Goal: Find specific page/section: Find specific page/section

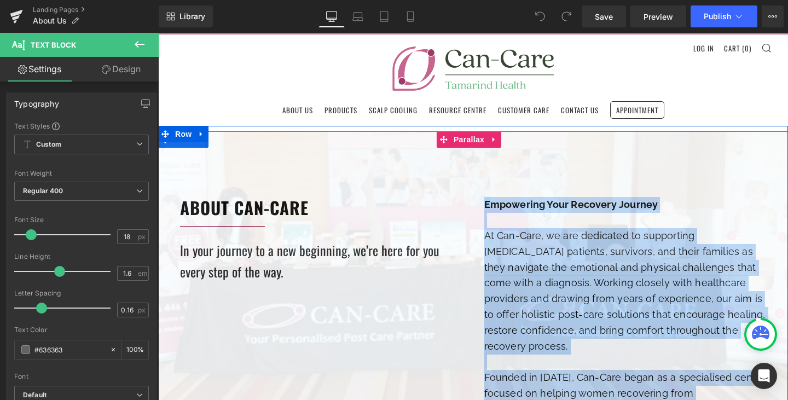
drag, startPoint x: 508, startPoint y: 310, endPoint x: 477, endPoint y: 202, distance: 112.9
click at [477, 202] on div "Empowering Your Recovery Journey At Can-Care, we are dedicated to supporting ca…" at bounding box center [625, 354] width 304 height 315
copy div "Empowering Your Recovery Journey At Can-Care, we are dedicated to supporting ca…"
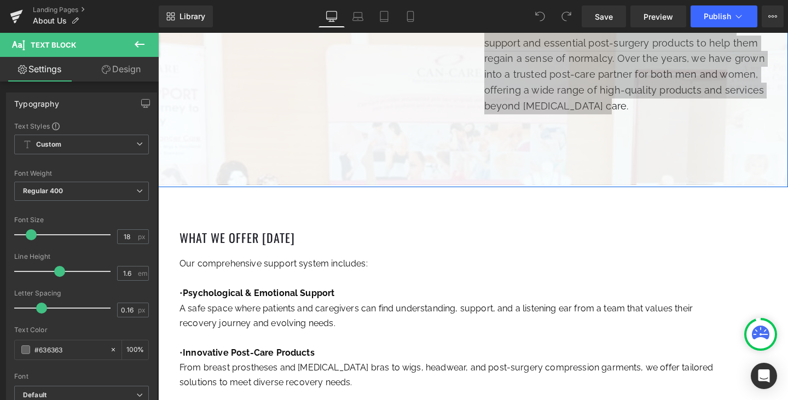
scroll to position [547, 0]
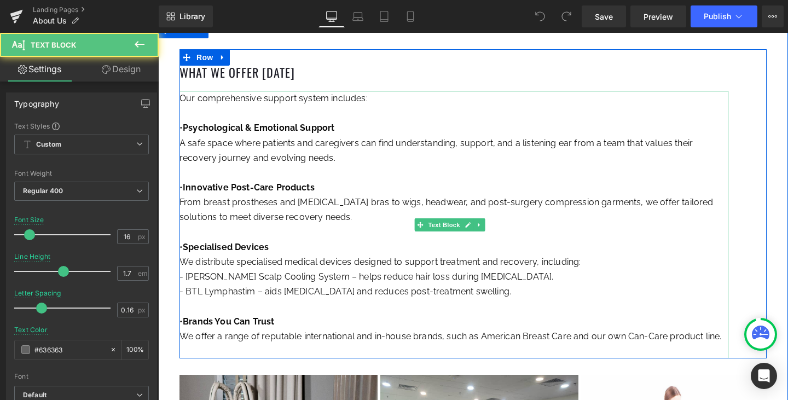
click at [701, 323] on p "Our comprehensive support system includes: • Psychological & Emotional Support …" at bounding box center [453, 217] width 549 height 253
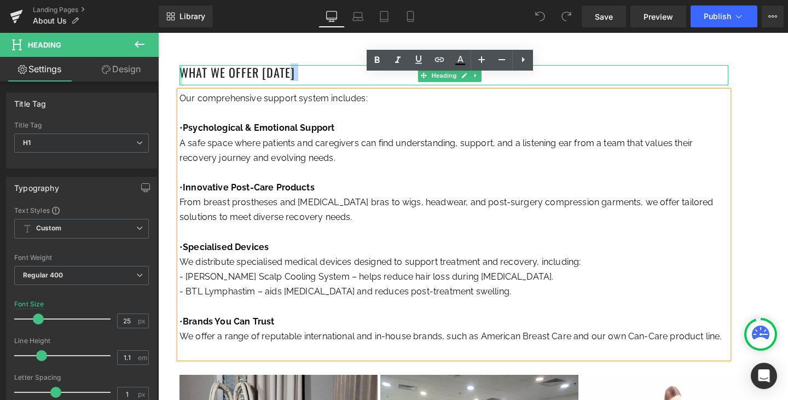
drag, startPoint x: 302, startPoint y: 59, endPoint x: 179, endPoint y: 60, distance: 122.5
click at [179, 65] on div "What We Offer Today Heading" at bounding box center [453, 75] width 549 height 20
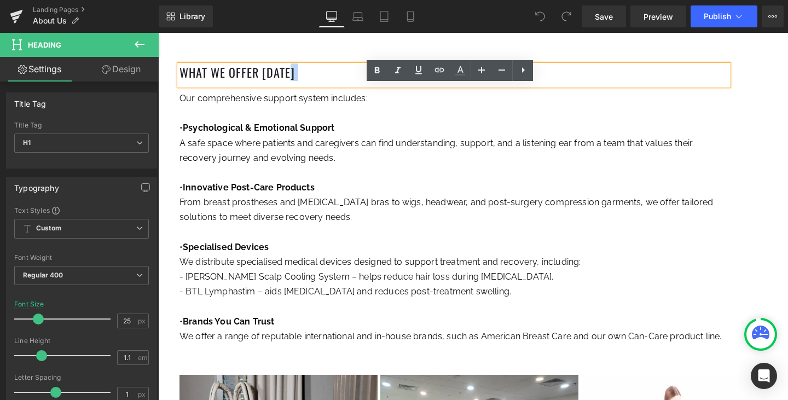
click at [291, 63] on font "What We Offer [DATE]" at bounding box center [236, 72] width 115 height 18
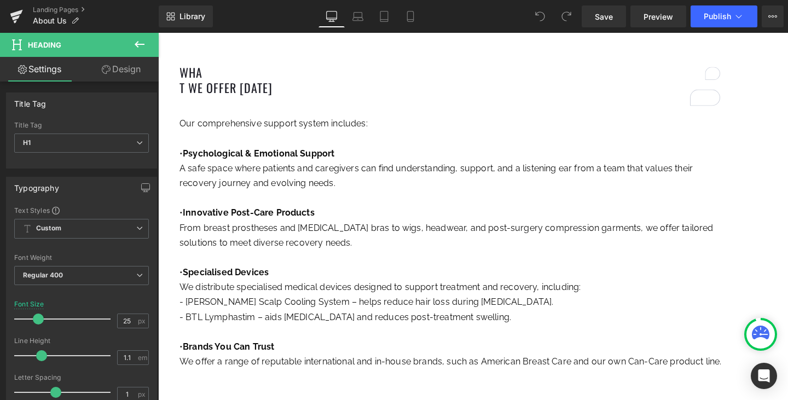
click at [540, 14] on icon at bounding box center [540, 16] width 10 height 10
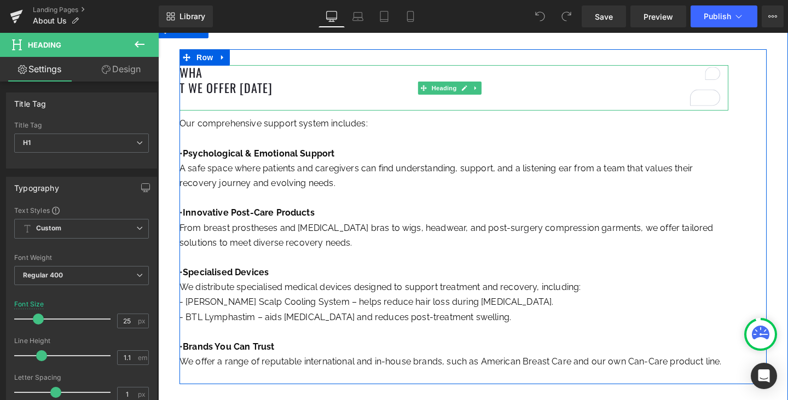
click at [183, 79] on font "t We Offer Today" at bounding box center [225, 88] width 93 height 18
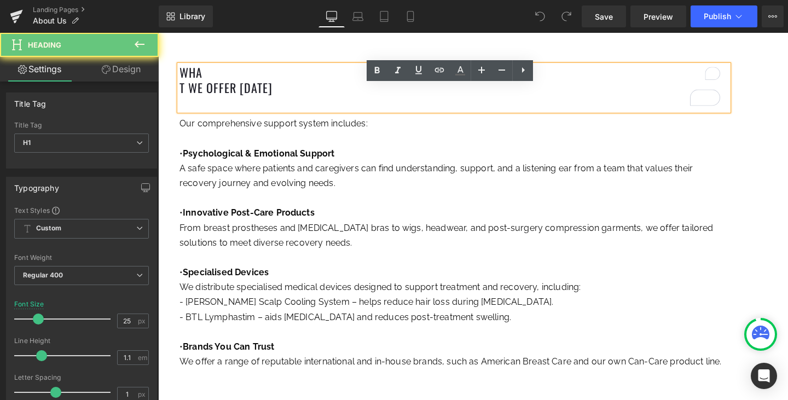
click at [182, 79] on font "t We Offer Today" at bounding box center [225, 88] width 93 height 18
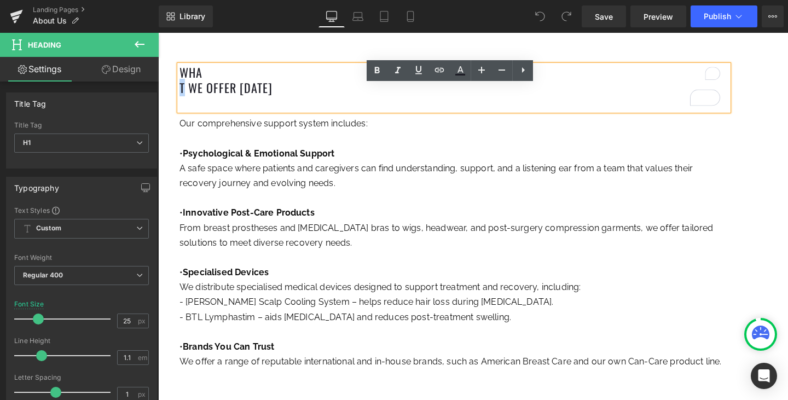
click at [182, 79] on font "t We Offer Today" at bounding box center [225, 88] width 93 height 18
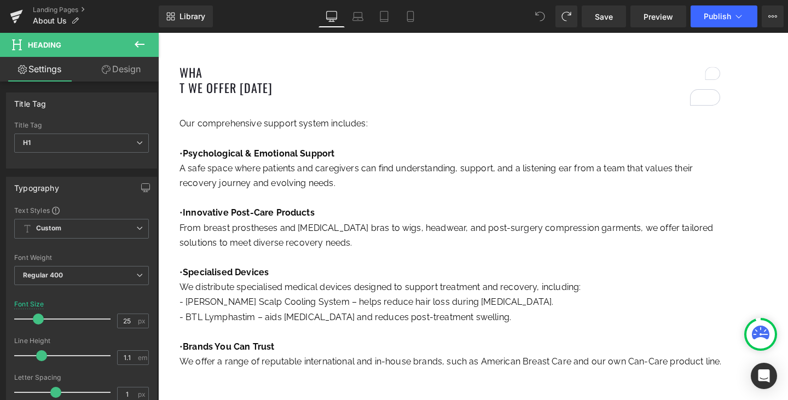
click at [543, 23] on span at bounding box center [540, 16] width 22 height 22
click at [22, 21] on icon at bounding box center [16, 16] width 13 height 27
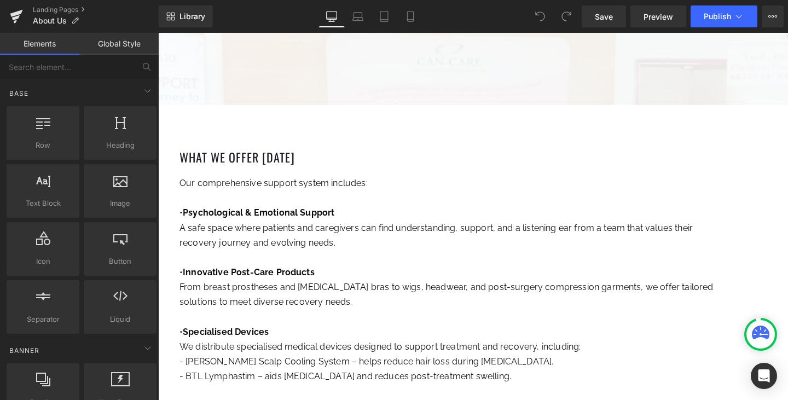
scroll to position [492, 0]
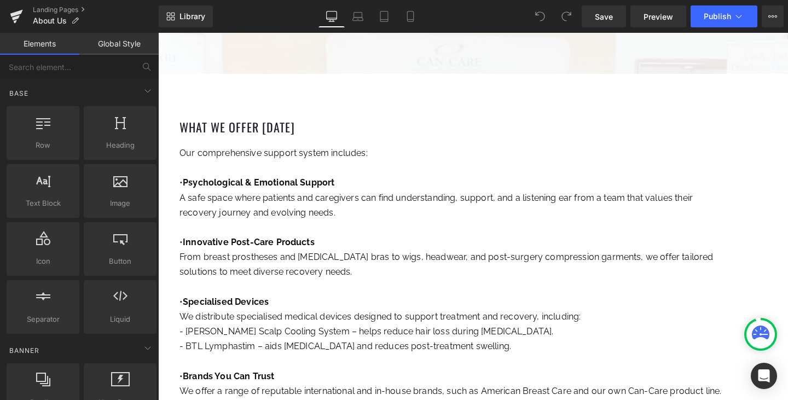
click at [305, 120] on h1 "What We Offer [DATE]" at bounding box center [453, 127] width 549 height 15
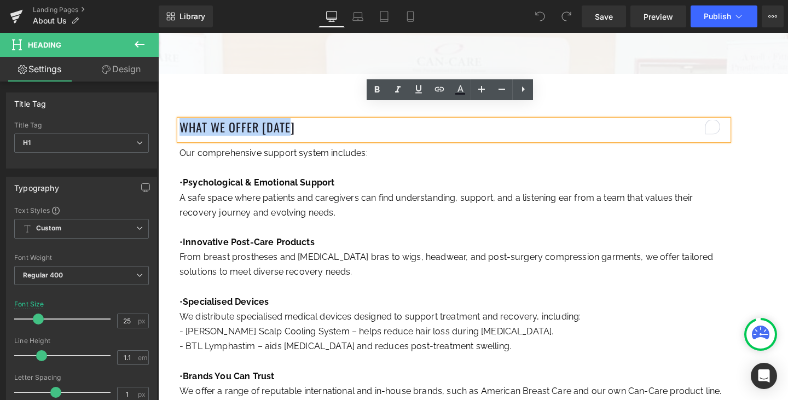
drag, startPoint x: 301, startPoint y: 109, endPoint x: 144, endPoint y: 109, distance: 157.6
copy font "What We Offer [DATE]"
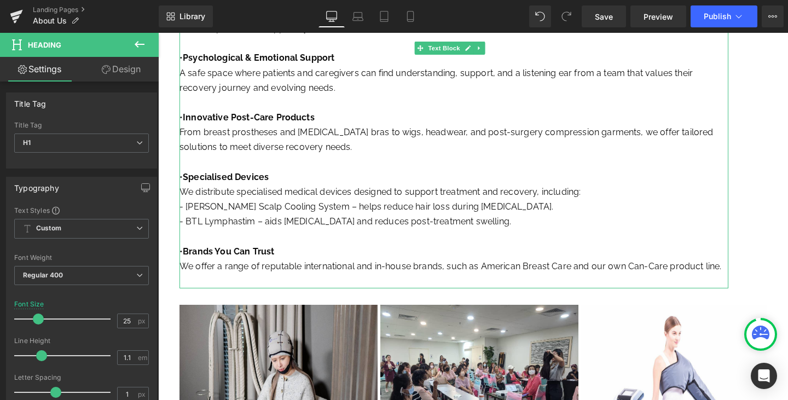
scroll to position [602, 0]
